Goal: Task Accomplishment & Management: Manage account settings

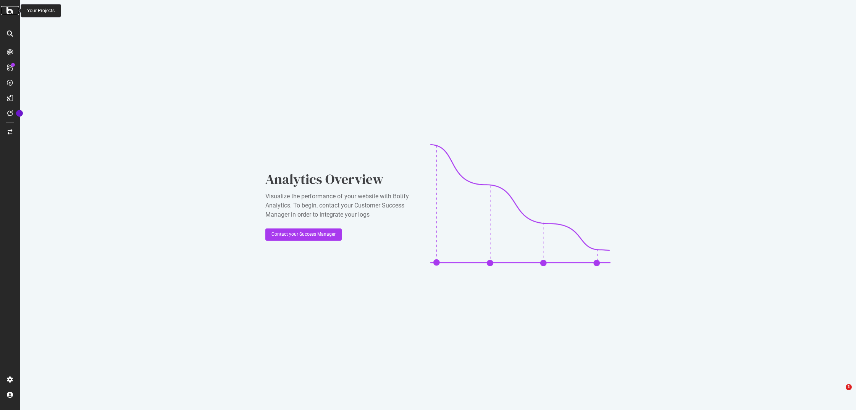
click at [13, 8] on icon at bounding box center [9, 10] width 7 height 9
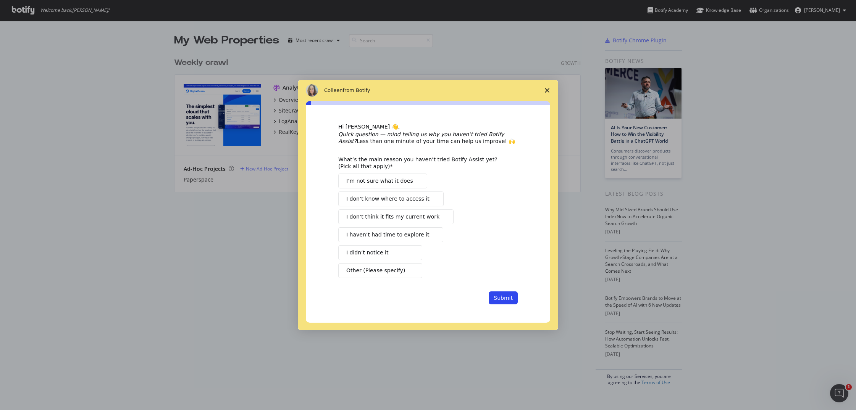
click at [544, 87] on span "Close survey" at bounding box center [546, 90] width 21 height 21
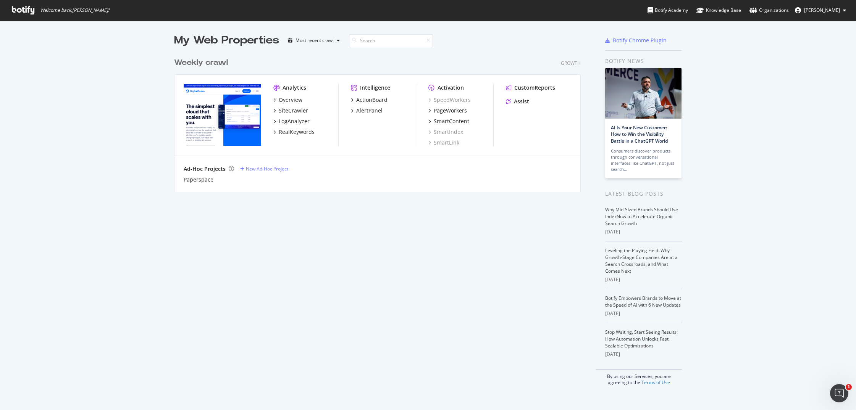
click at [214, 130] on img "grid" at bounding box center [222, 115] width 77 height 62
click at [195, 61] on div "Weekly crawl" at bounding box center [201, 62] width 54 height 11
click at [789, 6] on div "Organizations" at bounding box center [768, 10] width 39 height 8
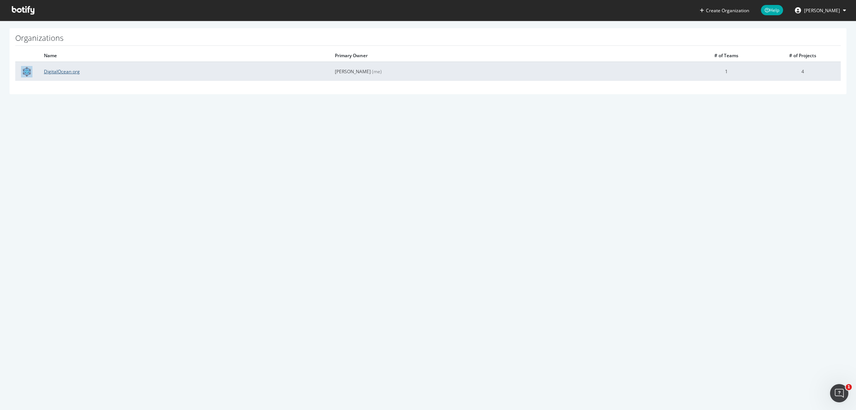
click at [65, 71] on link "DigitalOcean org" at bounding box center [62, 71] width 36 height 6
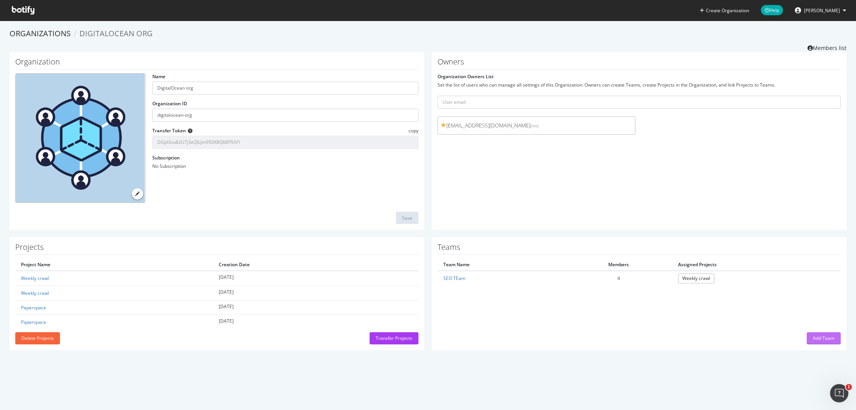
click at [817, 339] on div "Add Team" at bounding box center [824, 338] width 22 height 6
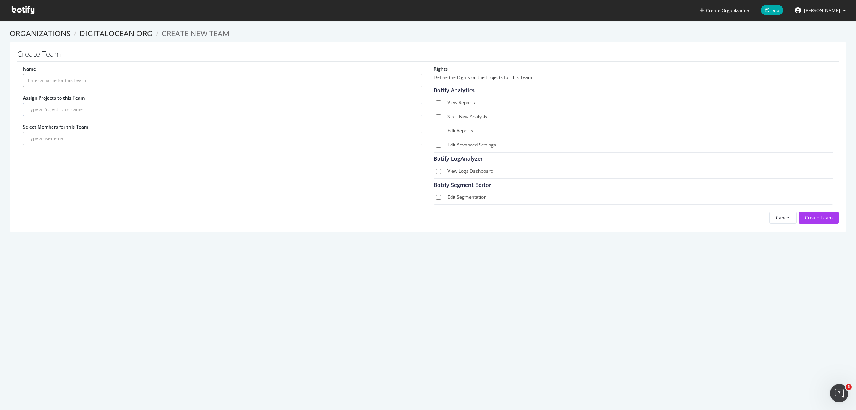
click at [224, 76] on input "Name" at bounding box center [222, 80] width 399 height 13
type input "Content Team"
click at [151, 104] on input "text" at bounding box center [222, 109] width 399 height 13
click at [350, 237] on section "Organizations DigitalOcean org Create new Team Create Team Name Content Team As…" at bounding box center [428, 134] width 856 height 226
click at [100, 134] on input "text" at bounding box center [222, 138] width 399 height 13
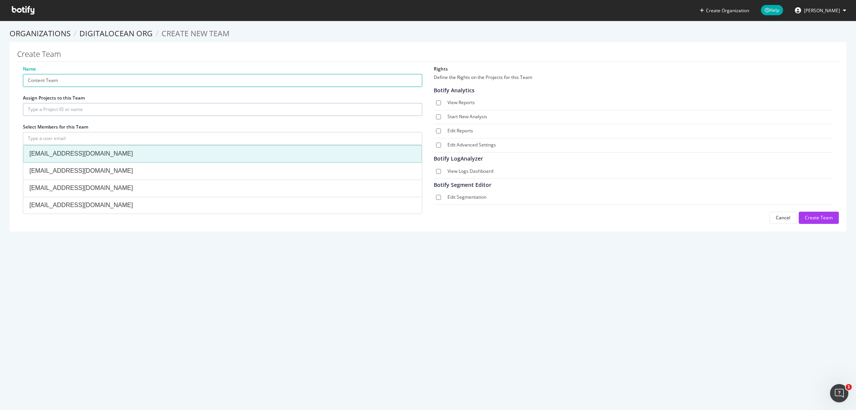
click at [99, 149] on li "[EMAIL_ADDRESS][DOMAIN_NAME]" at bounding box center [222, 153] width 399 height 17
type input "[EMAIL_ADDRESS][DOMAIN_NAME]"
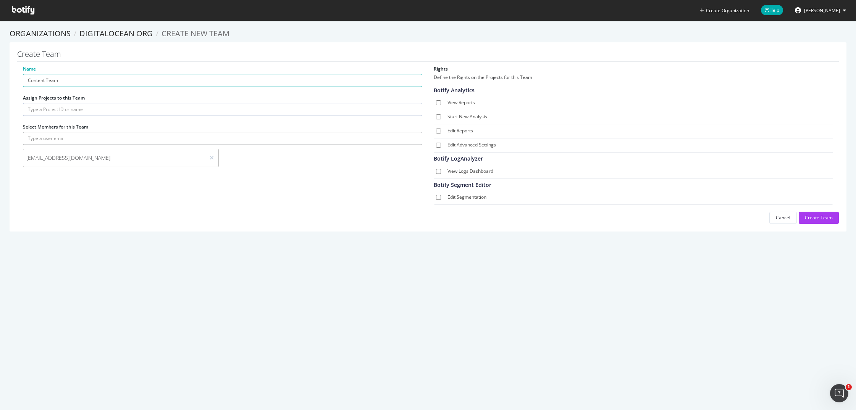
click at [171, 139] on input "text" at bounding box center [222, 138] width 399 height 13
click at [436, 102] on input "View Reports" at bounding box center [438, 102] width 5 height 5
checkbox input "true"
click at [437, 115] on input "Start New Analysis" at bounding box center [438, 117] width 5 height 5
checkbox input "true"
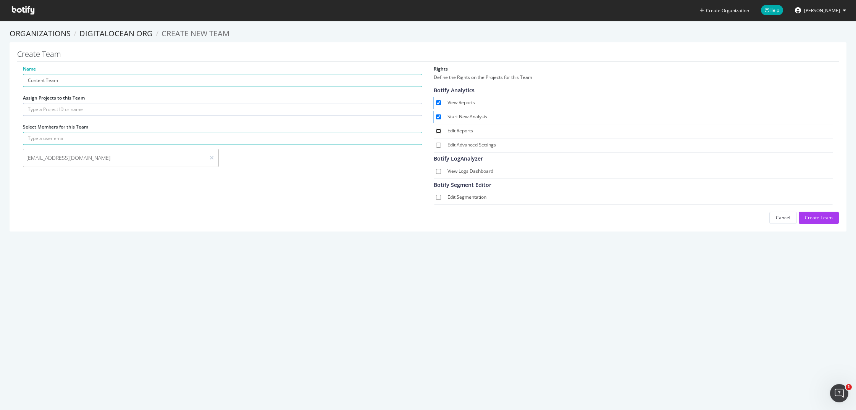
click at [436, 131] on input "Edit Reports" at bounding box center [438, 131] width 5 height 5
checkbox input "true"
click at [436, 170] on input "View Logs Dashboard" at bounding box center [438, 171] width 5 height 5
checkbox input "true"
click at [56, 105] on input "text" at bounding box center [222, 109] width 399 height 13
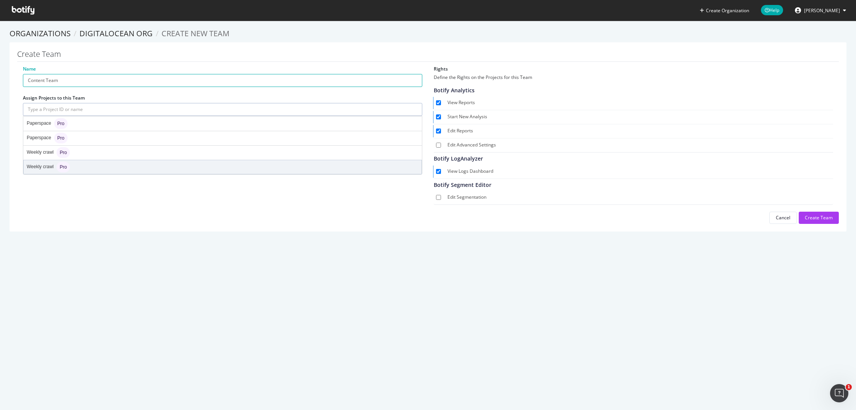
click at [85, 169] on div "Weekly crawl Pro" at bounding box center [223, 167] width 398 height 14
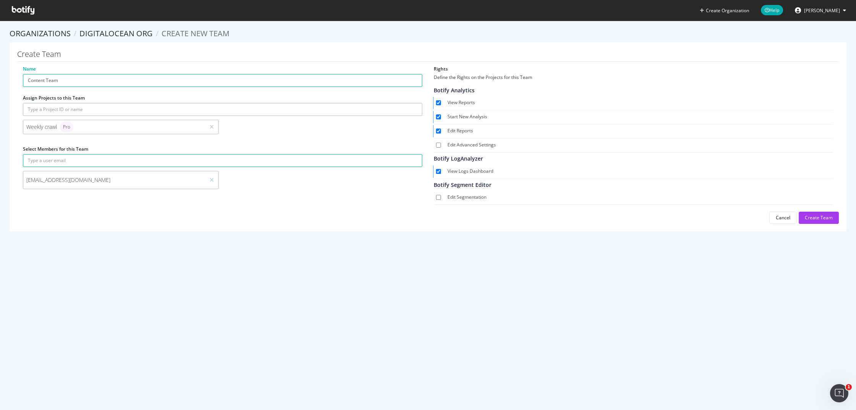
click at [126, 128] on div "Weekly crawl Pro" at bounding box center [114, 127] width 176 height 11
click at [818, 217] on div "Create Team" at bounding box center [819, 218] width 28 height 6
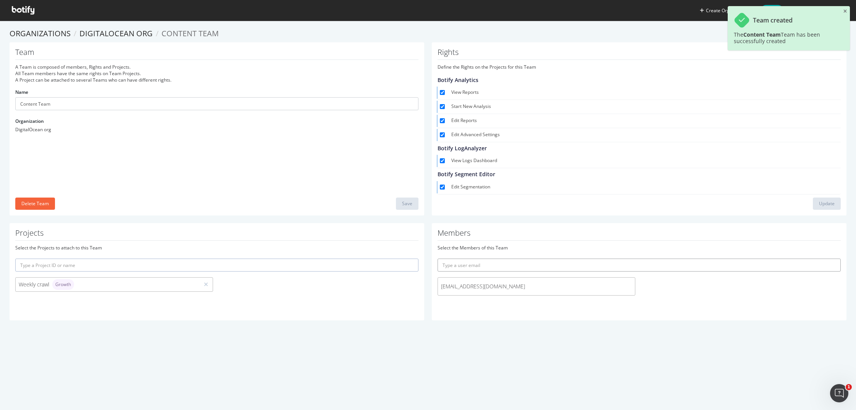
click at [565, 266] on input "text" at bounding box center [638, 265] width 403 height 13
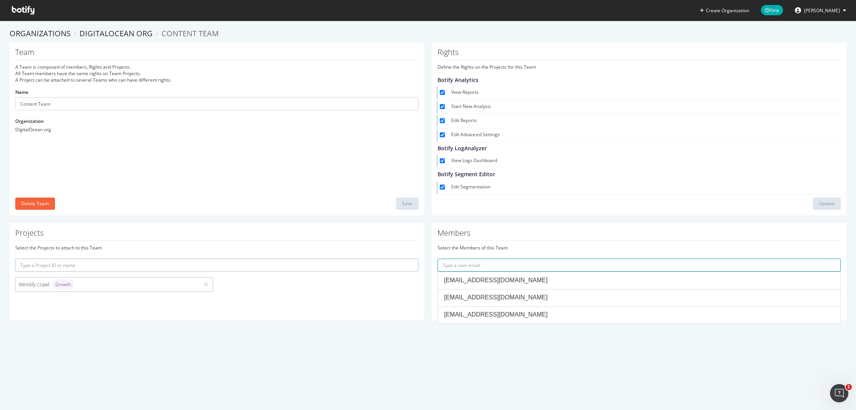
click at [513, 266] on input "text" at bounding box center [638, 265] width 403 height 13
paste input "[EMAIL_ADDRESS][DOMAIN_NAME]"
type input "[EMAIL_ADDRESS][DOMAIN_NAME]"
click at [828, 259] on button "submit" at bounding box center [834, 265] width 13 height 13
click at [291, 264] on input "text" at bounding box center [216, 265] width 403 height 13
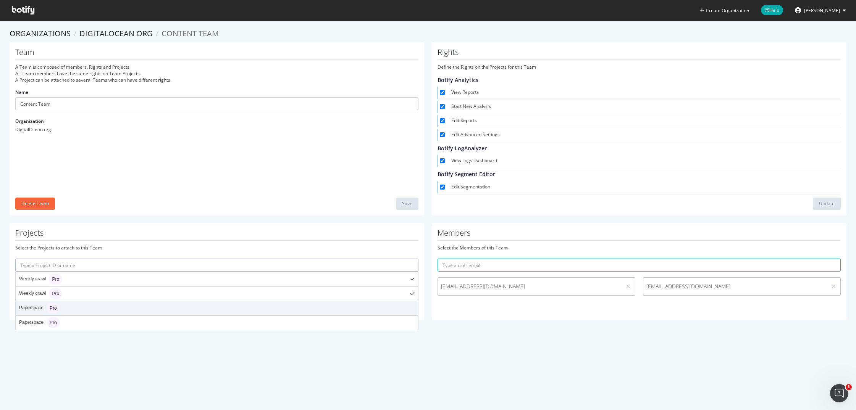
click at [276, 311] on div "Paperspace Pro" at bounding box center [217, 309] width 402 height 14
type input "paperspace"
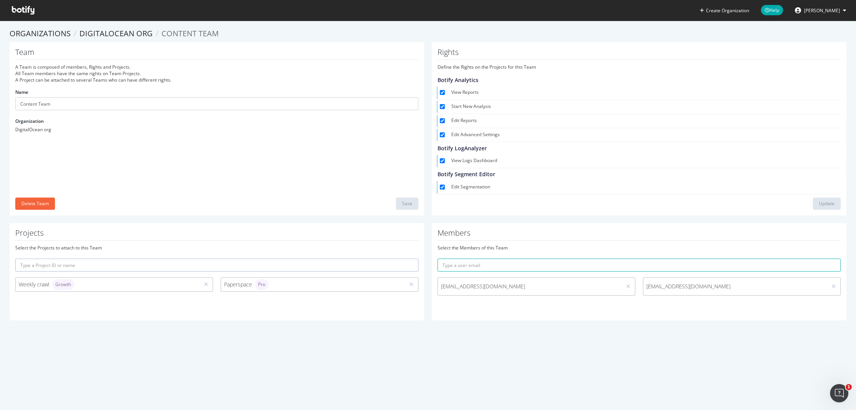
click at [273, 268] on input "text" at bounding box center [216, 265] width 403 height 13
click at [474, 374] on div "Create Organization Help [PERSON_NAME] Organizations DigitalOcean org Content T…" at bounding box center [428, 205] width 856 height 410
click at [556, 347] on div "Create Organization Help [PERSON_NAME] Organizations DigitalOcean org Content T…" at bounding box center [428, 205] width 856 height 410
click at [52, 103] on input "Content Team" at bounding box center [216, 103] width 403 height 13
click at [123, 35] on link "DigitalOcean org" at bounding box center [115, 33] width 73 height 10
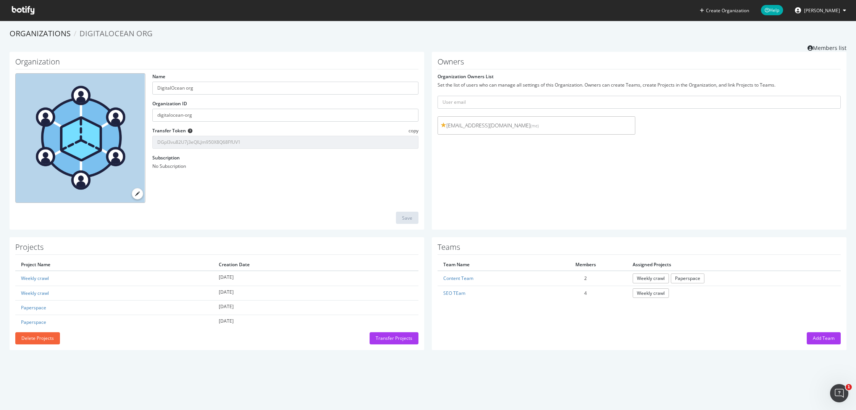
click at [26, 9] on icon at bounding box center [23, 10] width 23 height 8
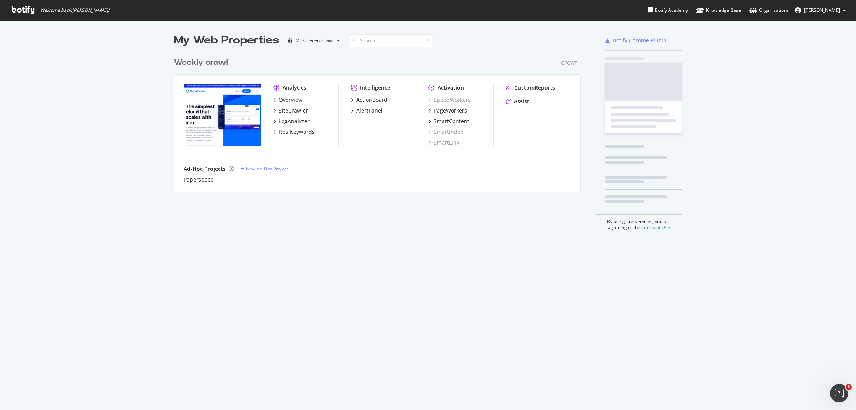
scroll to position [139, 407]
